Goal: Task Accomplishment & Management: Use online tool/utility

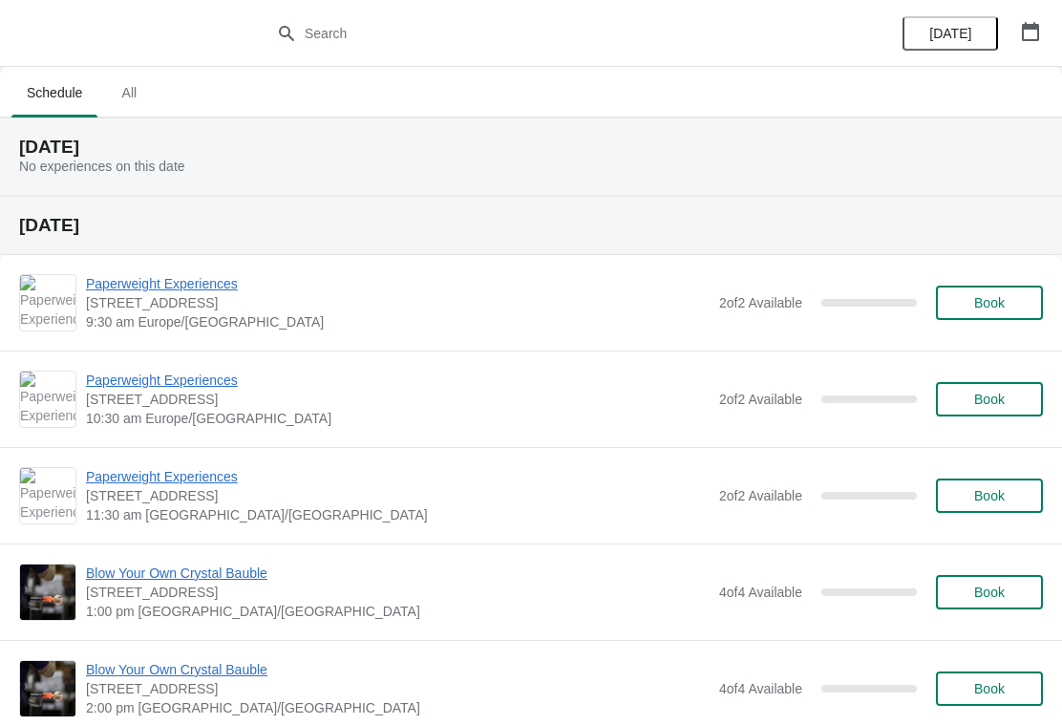
click at [1035, 29] on icon "button" at bounding box center [1030, 31] width 17 height 19
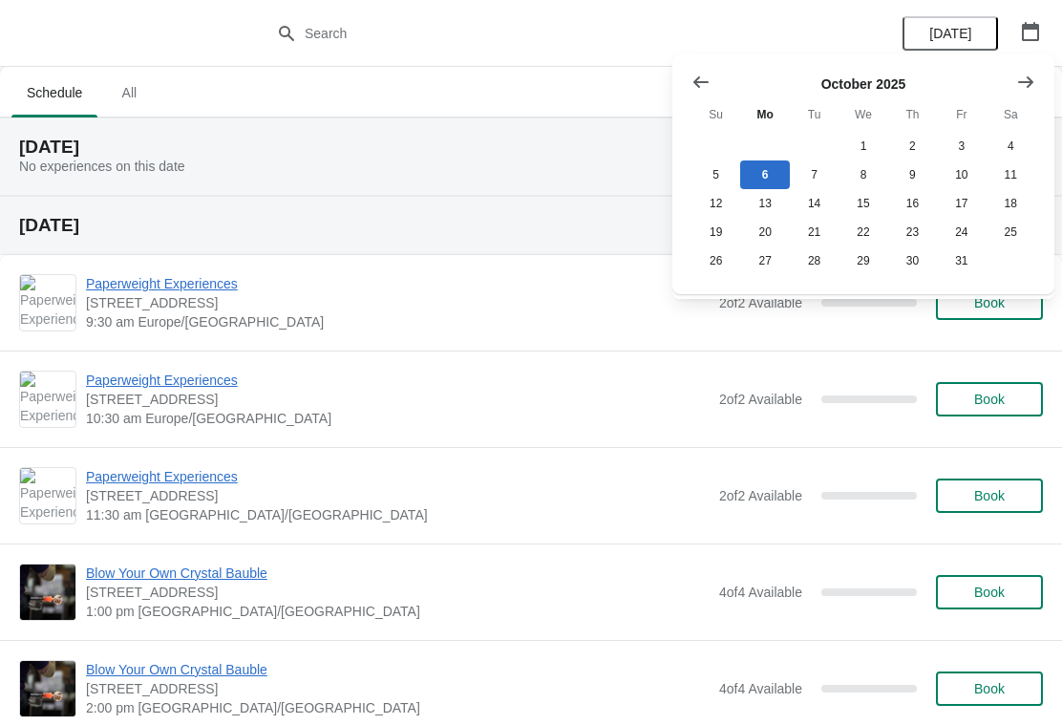
click at [1021, 86] on icon "Show next month, November 2025" at bounding box center [1025, 82] width 19 height 19
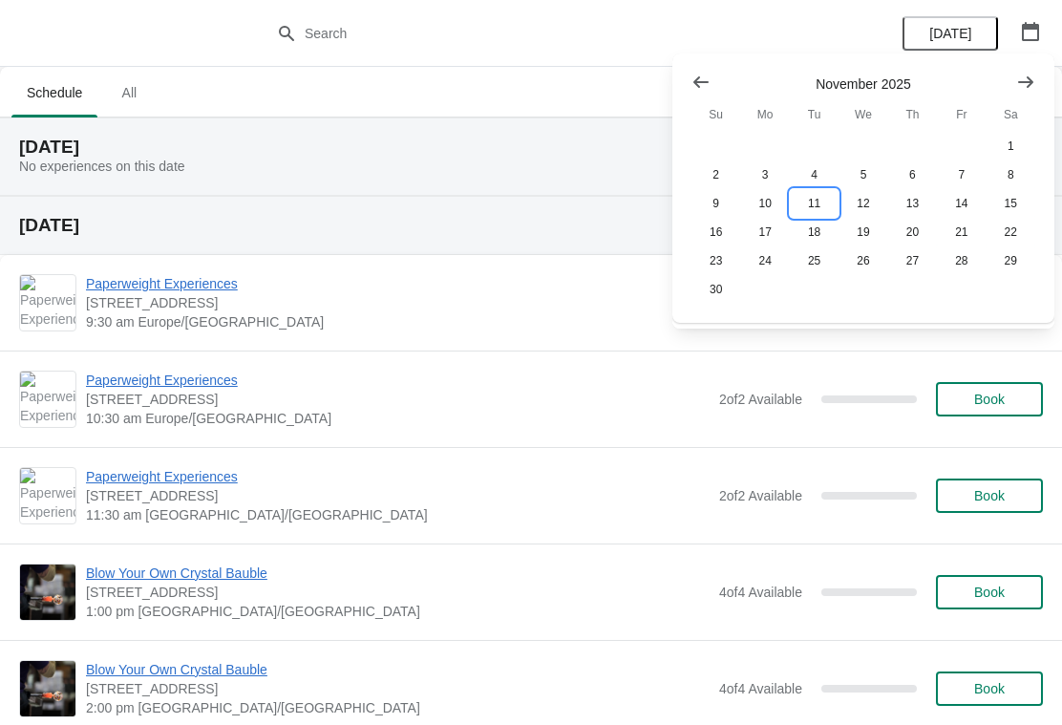
click at [817, 207] on button "11" at bounding box center [814, 203] width 49 height 29
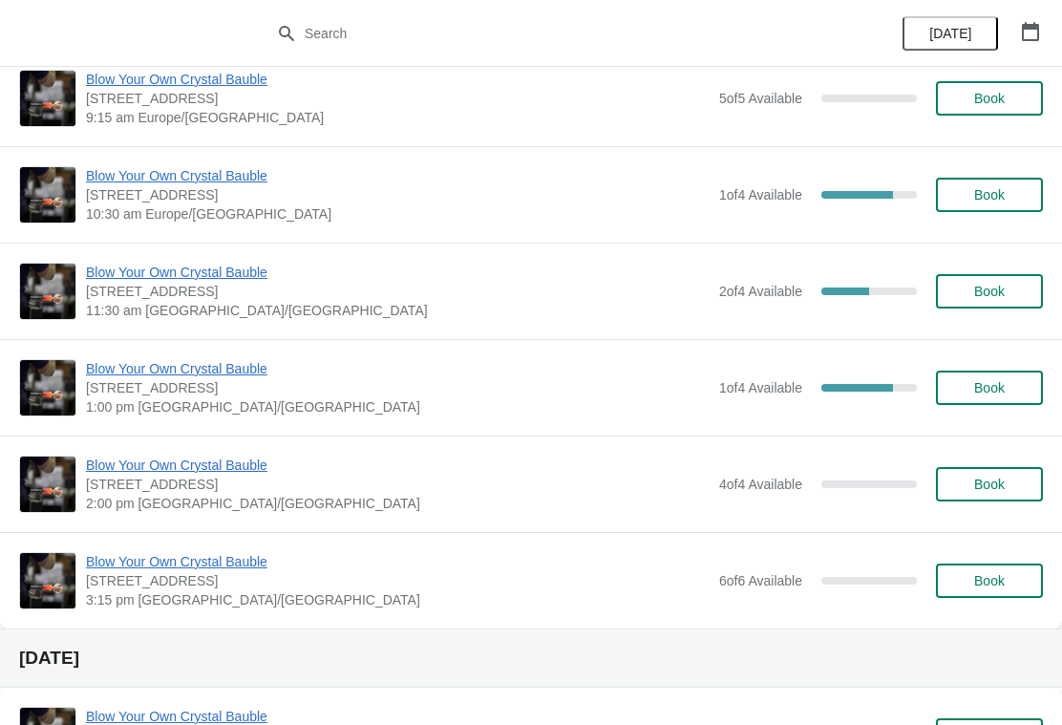
scroll to position [128, 0]
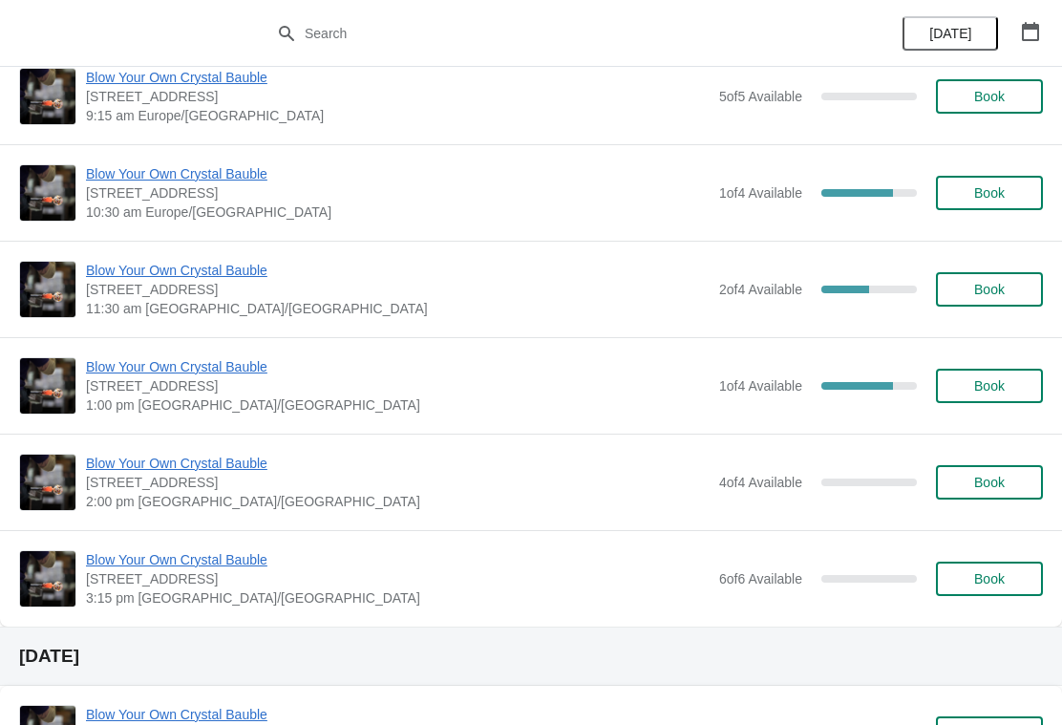
click at [255, 375] on span "Blow Your Own Crystal Bauble" at bounding box center [398, 366] width 624 height 19
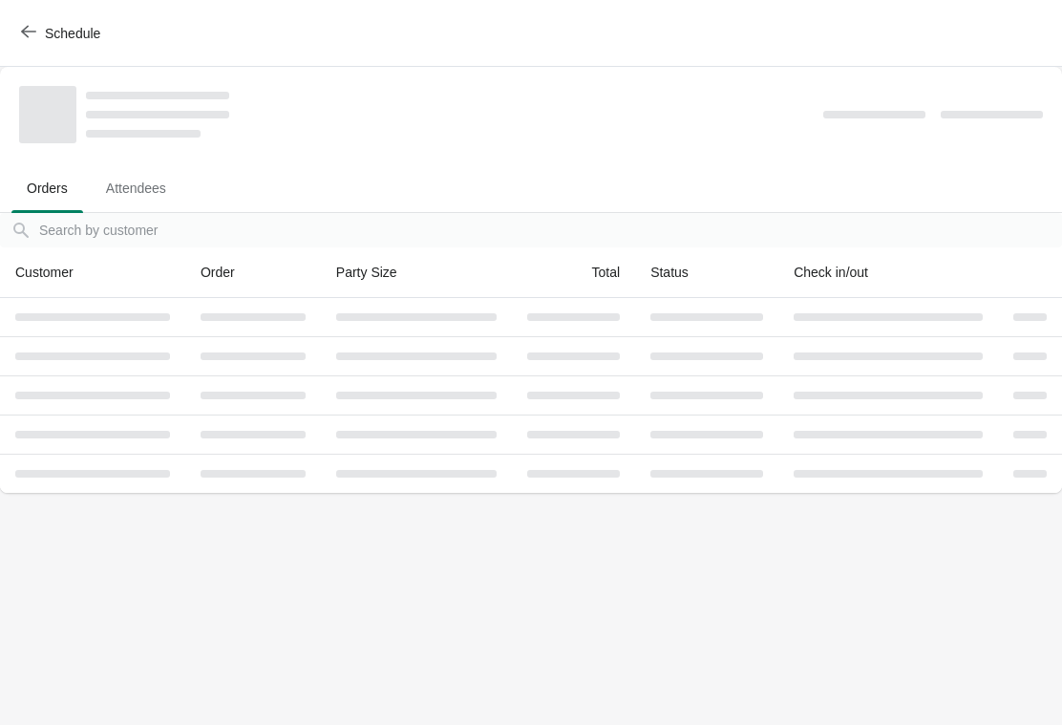
scroll to position [0, 0]
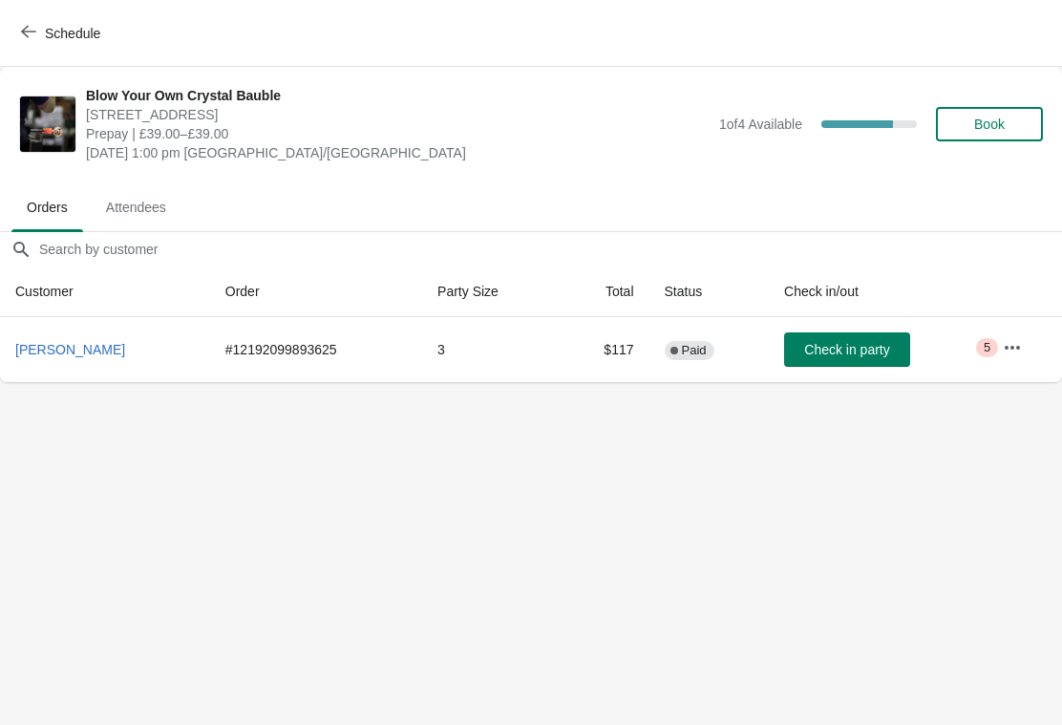
click at [1016, 342] on icon "button" at bounding box center [1012, 347] width 19 height 19
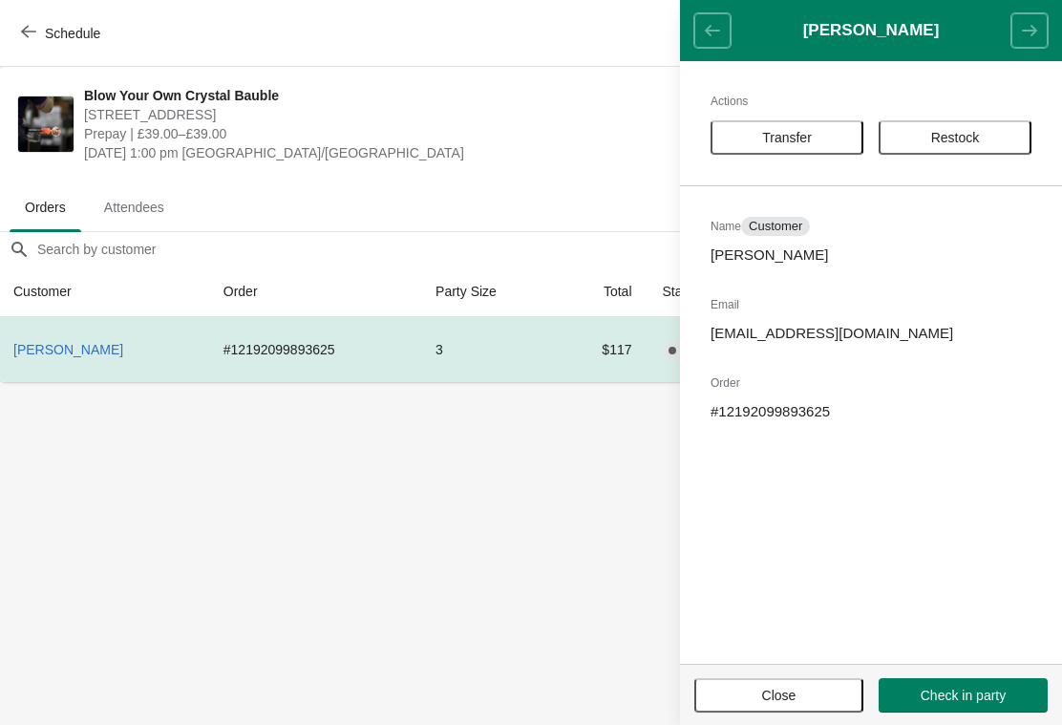
scroll to position [0, 1]
click at [356, 290] on th "Order" at bounding box center [315, 292] width 212 height 51
click at [510, 459] on body "Schedule Blow Your Own Crystal Bauble [GEOGRAPHIC_DATA], [GEOGRAPHIC_DATA] Prep…" at bounding box center [530, 362] width 1062 height 725
click at [555, 440] on body "Schedule Blow Your Own Crystal Bauble [GEOGRAPHIC_DATA], [GEOGRAPHIC_DATA] Prep…" at bounding box center [530, 362] width 1062 height 725
click at [764, 680] on button "Close" at bounding box center [778, 695] width 169 height 34
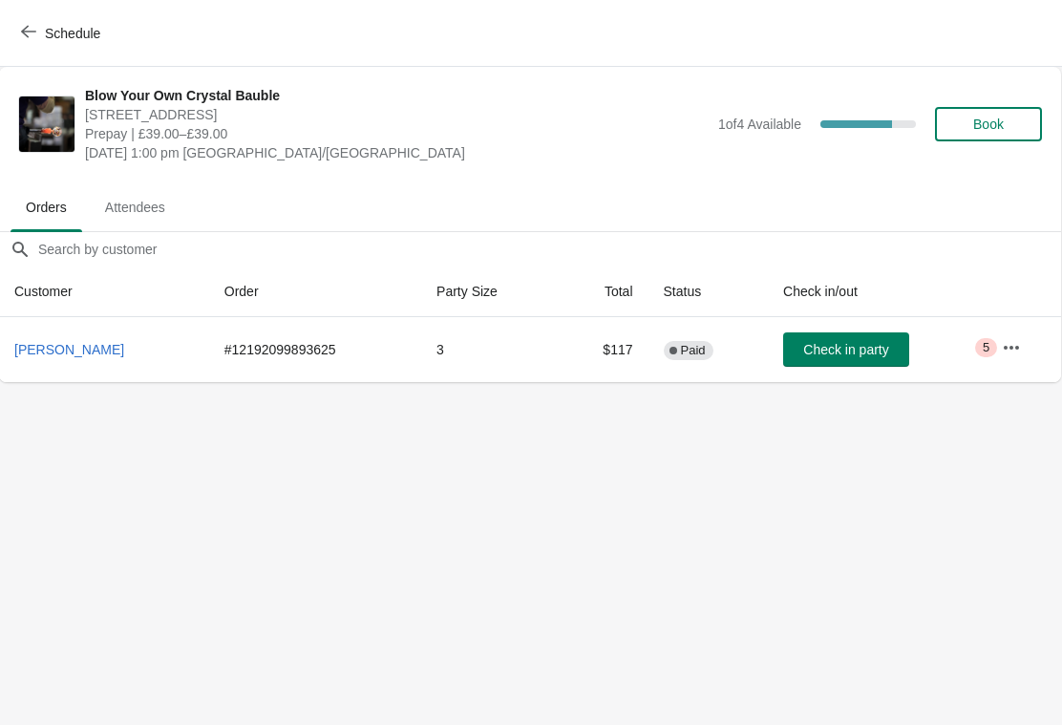
click at [551, 427] on body "Schedule Blow Your Own Crystal Bauble [GEOGRAPHIC_DATA], [GEOGRAPHIC_DATA] Prep…" at bounding box center [530, 362] width 1062 height 725
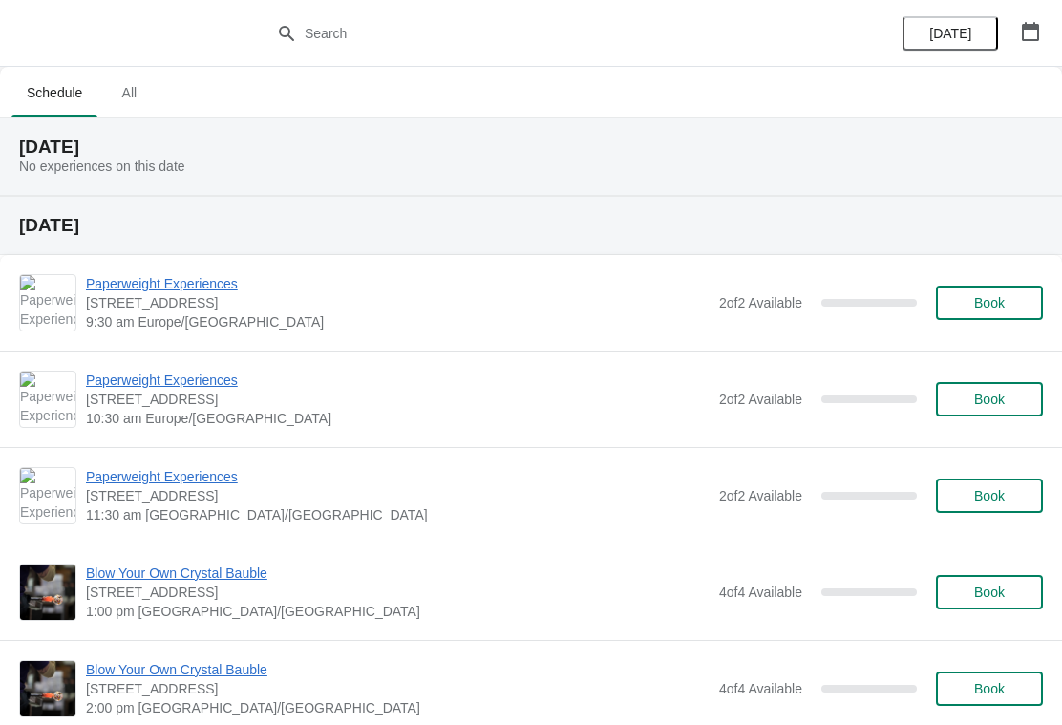
click at [1025, 40] on icon "button" at bounding box center [1030, 31] width 17 height 19
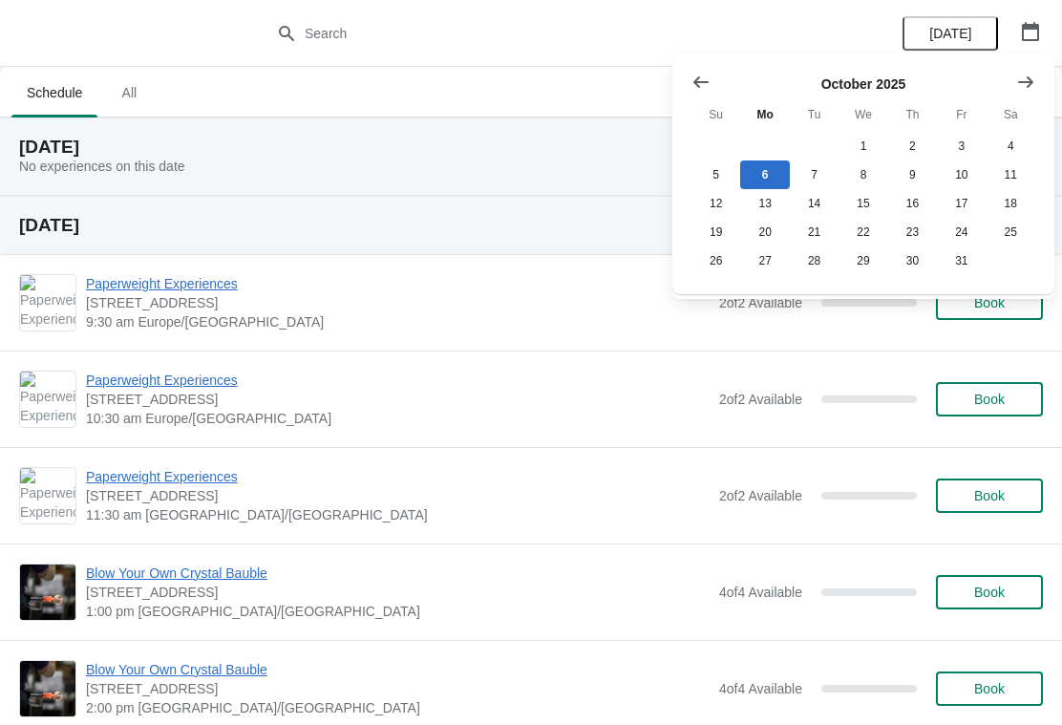
click at [1011, 78] on button "Show next month, November 2025" at bounding box center [1026, 82] width 34 height 34
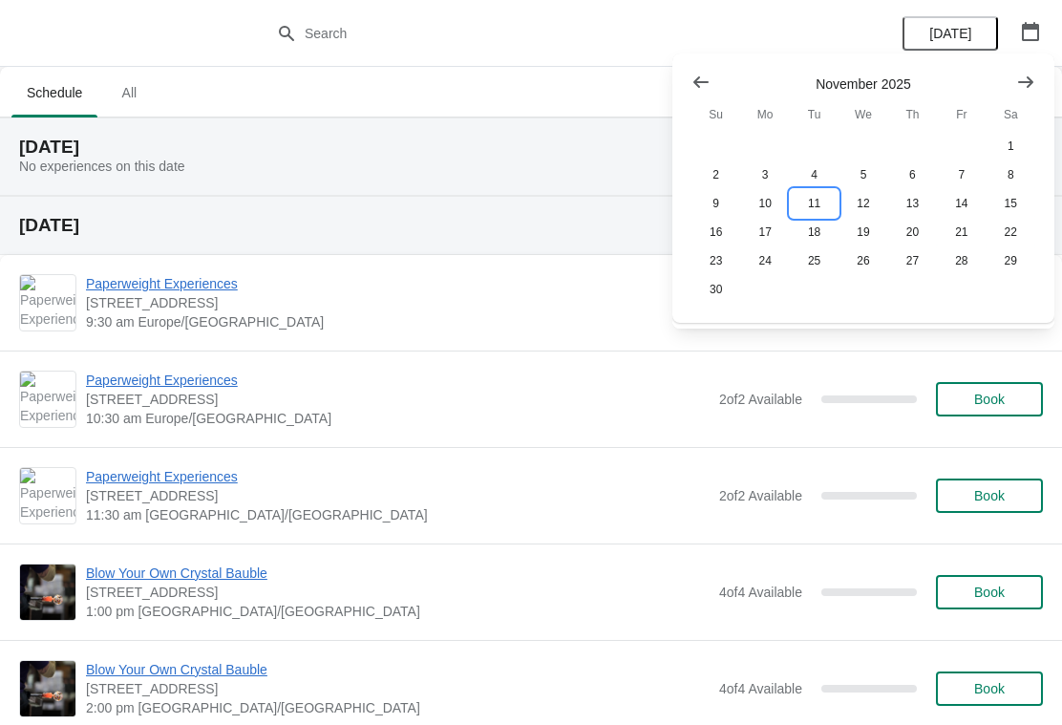
click at [816, 207] on button "11" at bounding box center [814, 203] width 49 height 29
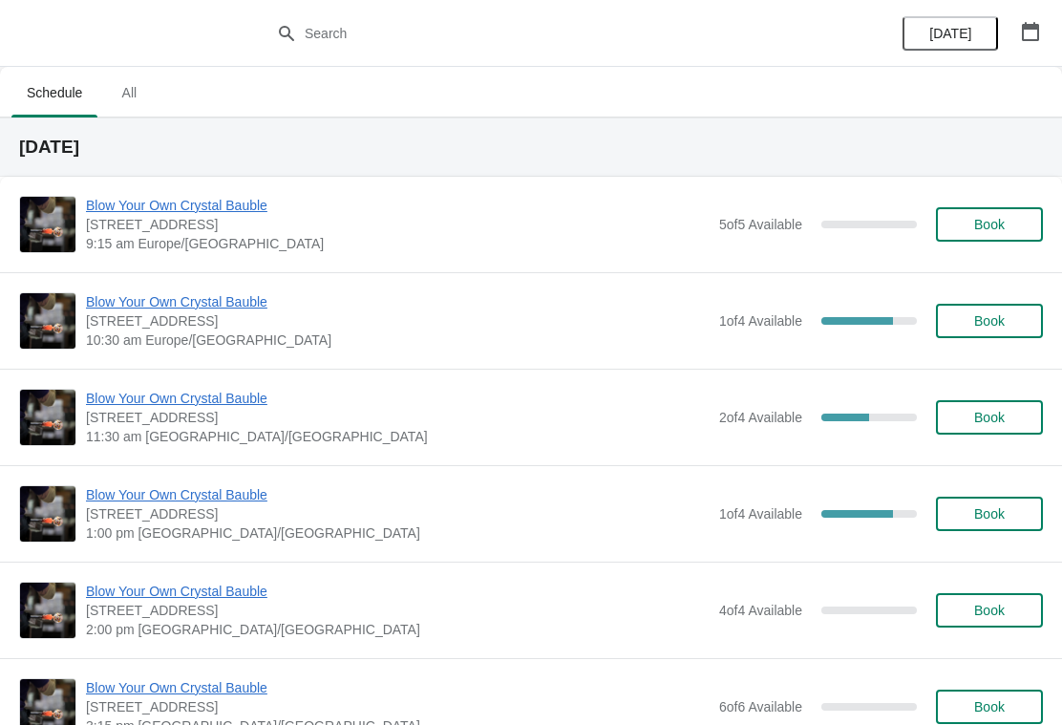
click at [267, 495] on span "Blow Your Own Crystal Bauble" at bounding box center [398, 494] width 624 height 19
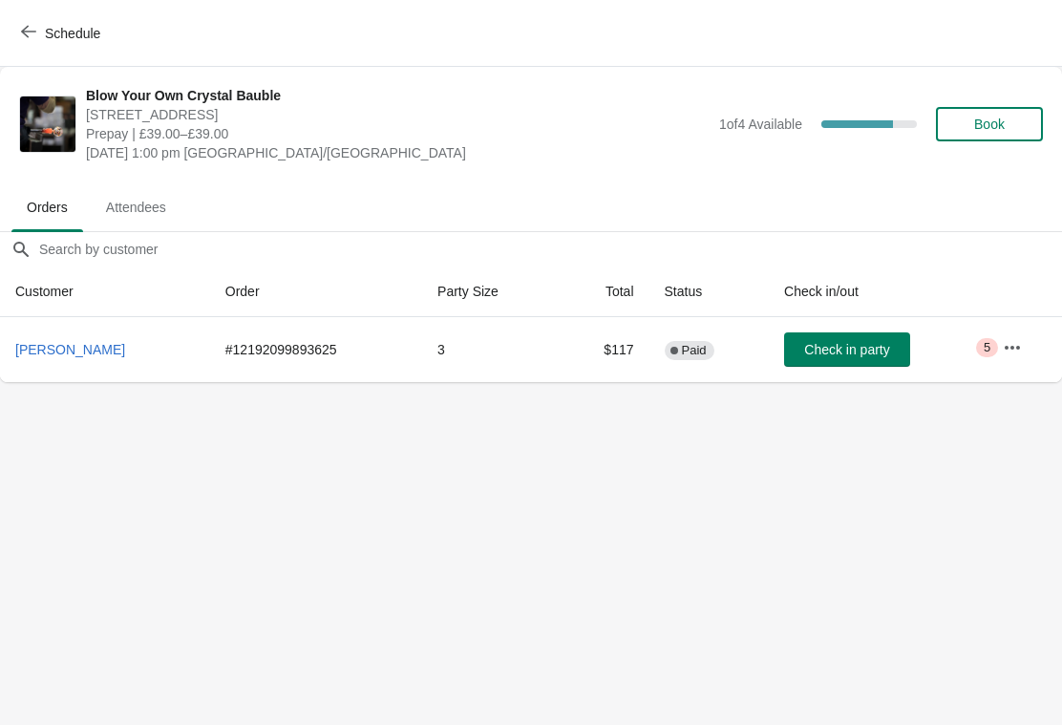
click at [1025, 352] on button "button" at bounding box center [1012, 348] width 34 height 34
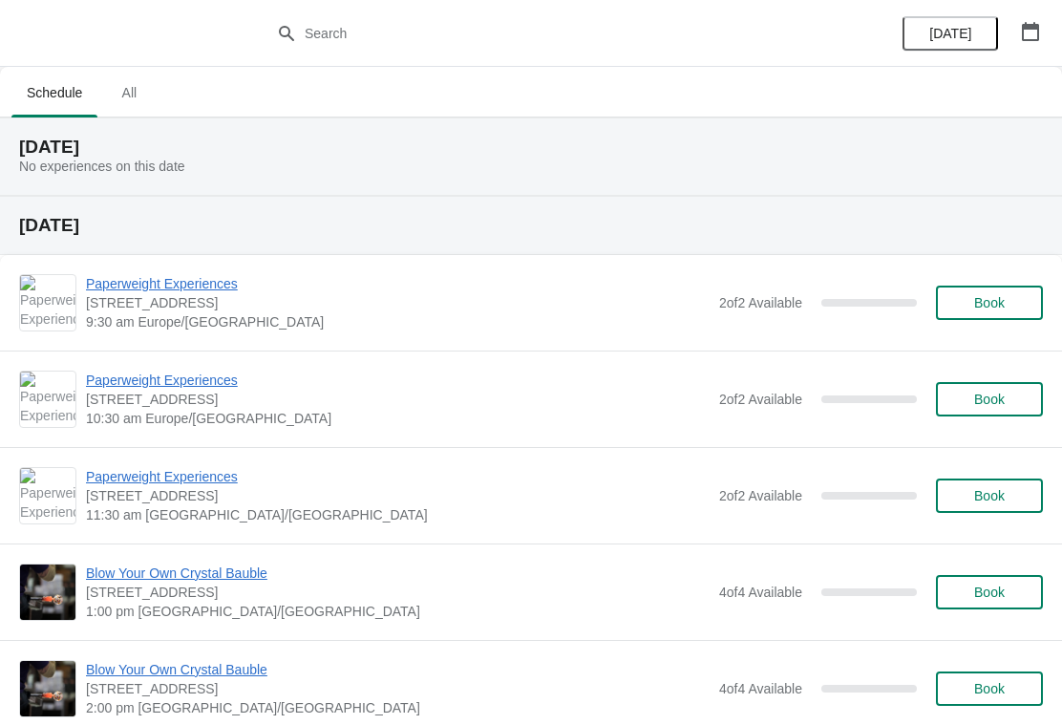
click at [1033, 32] on icon "button" at bounding box center [1030, 31] width 19 height 19
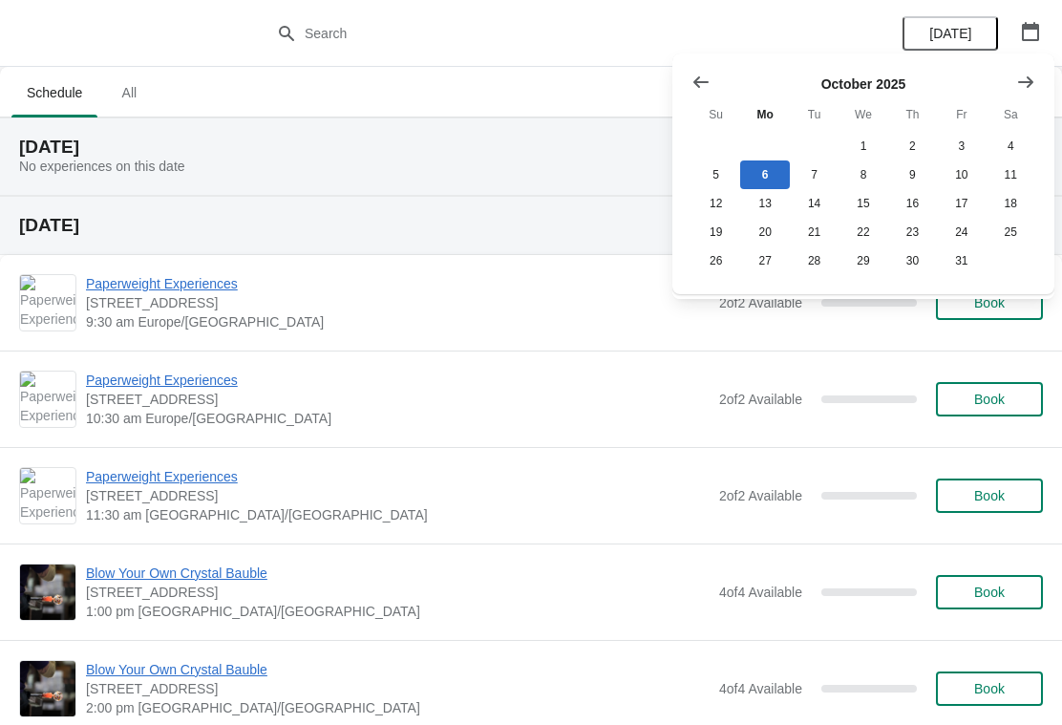
click at [1032, 87] on icon "Show next month, November 2025" at bounding box center [1025, 82] width 19 height 19
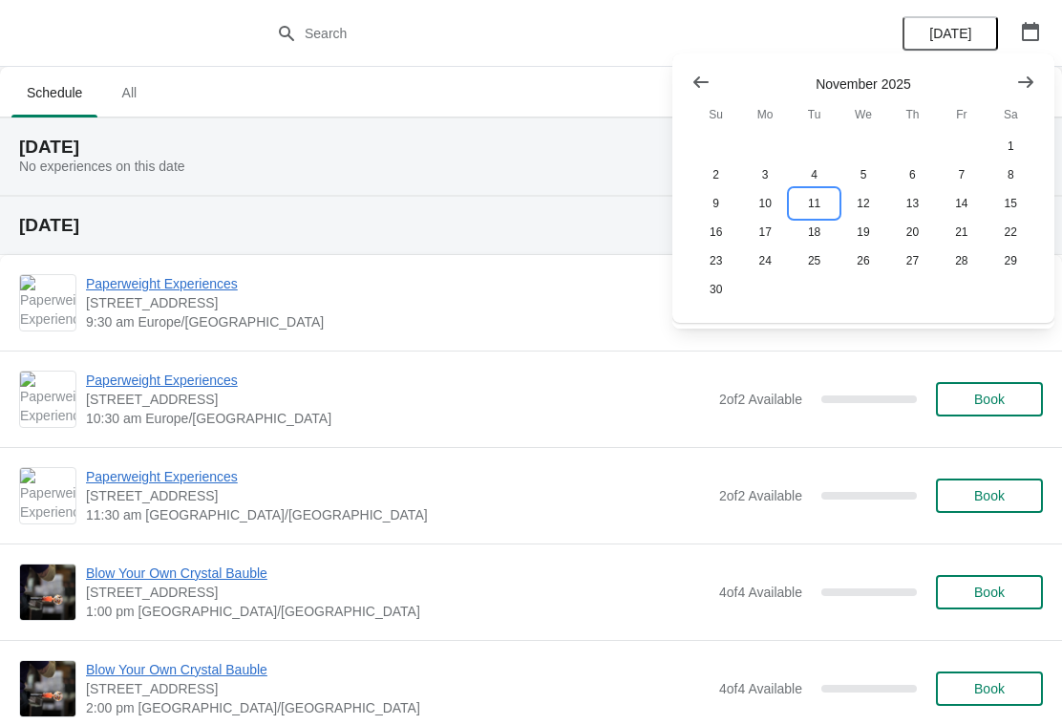
click at [815, 204] on button "11" at bounding box center [814, 203] width 49 height 29
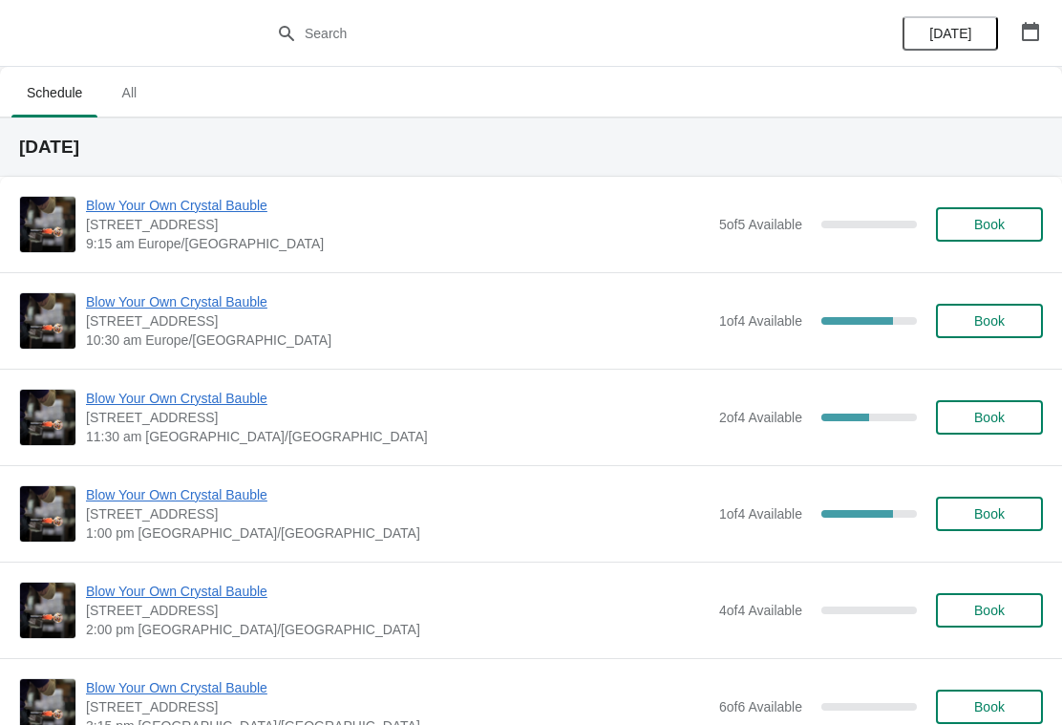
click at [284, 517] on span "[STREET_ADDRESS]" at bounding box center [398, 513] width 624 height 19
click at [312, 499] on span "Blow Your Own Crystal Bauble" at bounding box center [398, 494] width 624 height 19
